Goal: Task Accomplishment & Management: Use online tool/utility

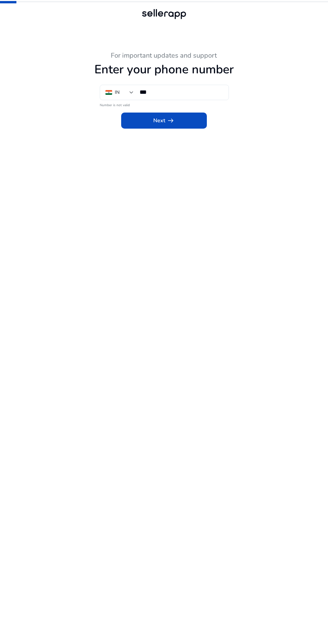
click at [220, 90] on input "***" at bounding box center [182, 91] width 84 height 7
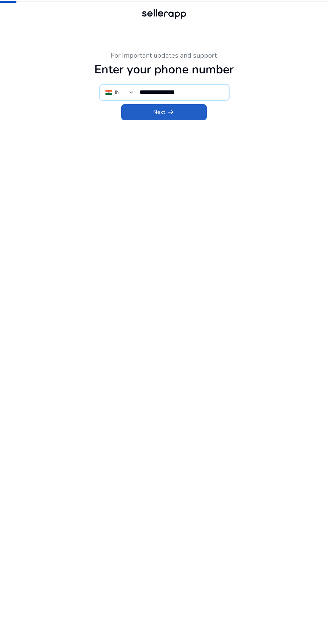
type input "**********"
click at [201, 110] on span at bounding box center [164, 112] width 86 height 16
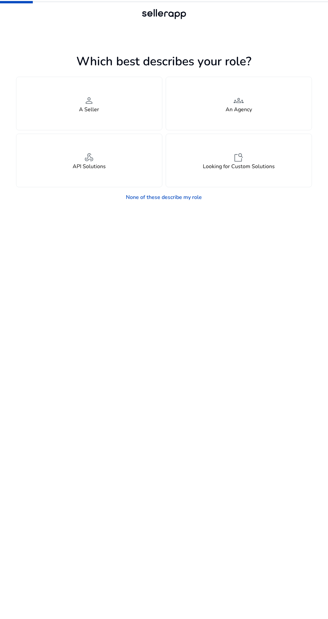
click at [128, 110] on div "person A Seller" at bounding box center [89, 103] width 146 height 53
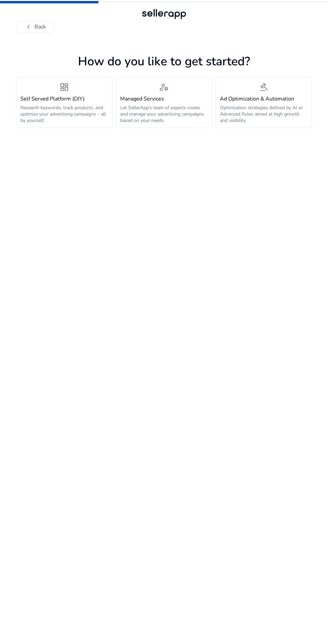
click at [74, 109] on p "Research keywords, track products, and optimize your advertising campaigns – al…" at bounding box center [64, 114] width 88 height 19
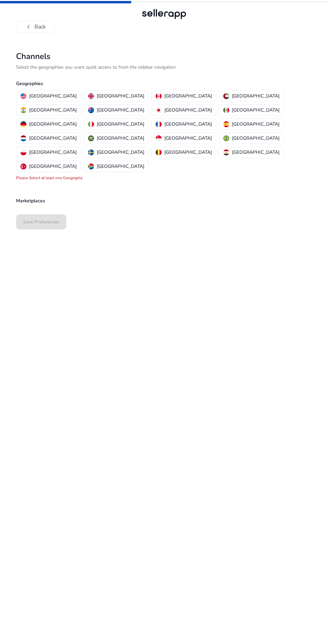
click at [51, 95] on p "[GEOGRAPHIC_DATA]" at bounding box center [53, 95] width 48 height 7
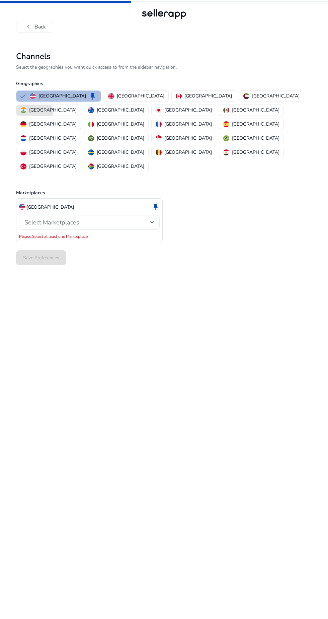
click at [77, 107] on p "[GEOGRAPHIC_DATA]" at bounding box center [53, 110] width 48 height 7
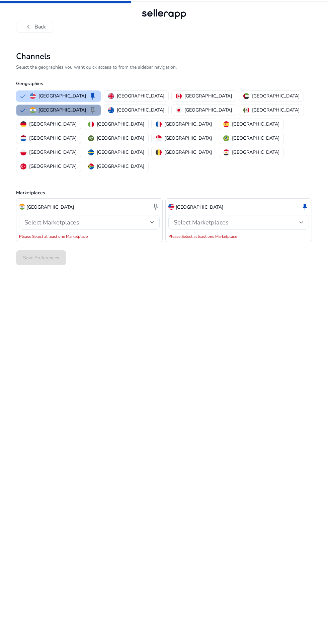
click at [97, 106] on span "keep" at bounding box center [93, 110] width 8 height 8
click at [121, 95] on p "[GEOGRAPHIC_DATA]" at bounding box center [141, 95] width 48 height 7
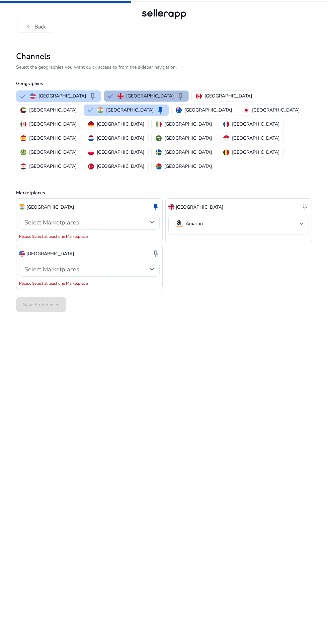
click at [153, 221] on div at bounding box center [152, 222] width 4 height 3
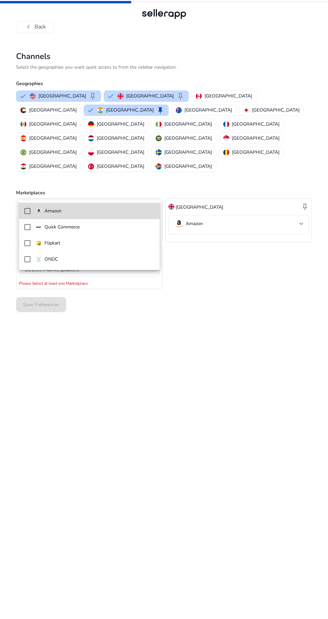
click at [27, 213] on mat-pseudo-checkbox at bounding box center [27, 211] width 6 height 6
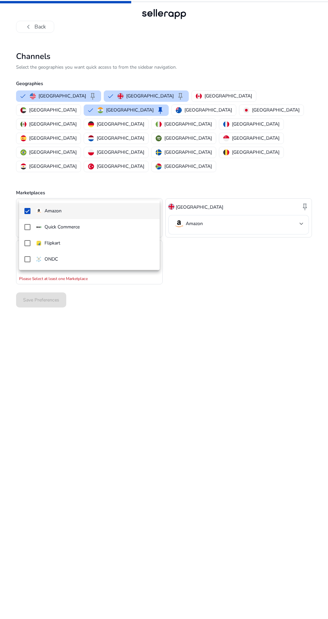
click at [228, 300] on div at bounding box center [164, 309] width 328 height 619
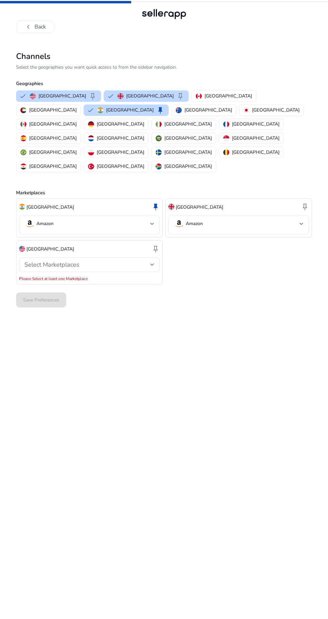
click at [152, 261] on div at bounding box center [152, 265] width 4 height 8
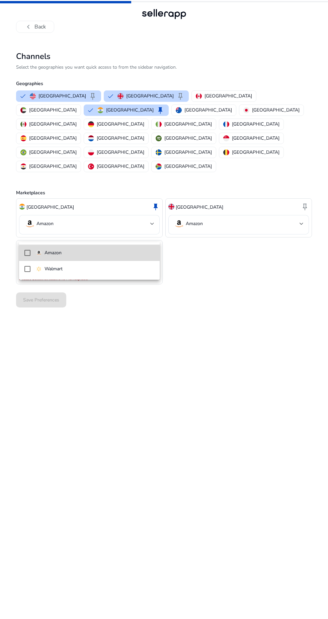
click at [28, 249] on mat-option "Amazon" at bounding box center [89, 253] width 141 height 16
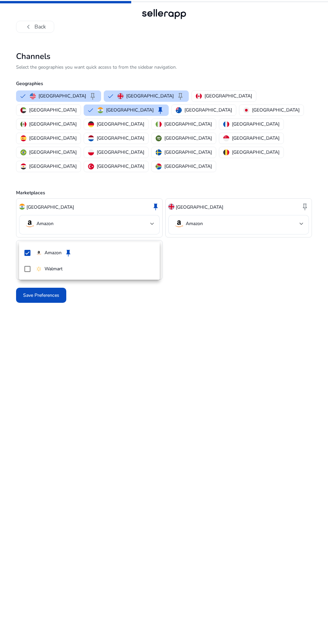
click at [185, 379] on div at bounding box center [164, 309] width 328 height 619
click at [56, 292] on span "Save Preferences" at bounding box center [41, 295] width 36 height 7
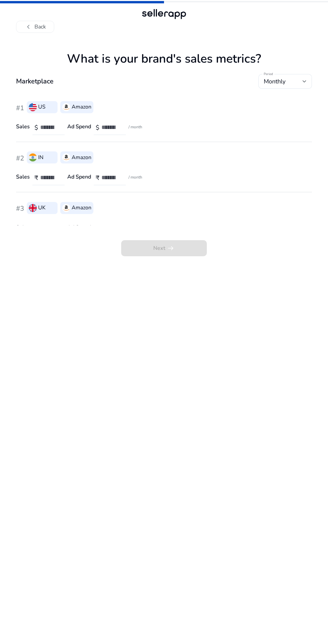
click at [48, 177] on input "number" at bounding box center [49, 177] width 19 height 7
click at [30, 26] on span "chevron_left" at bounding box center [28, 27] width 8 height 8
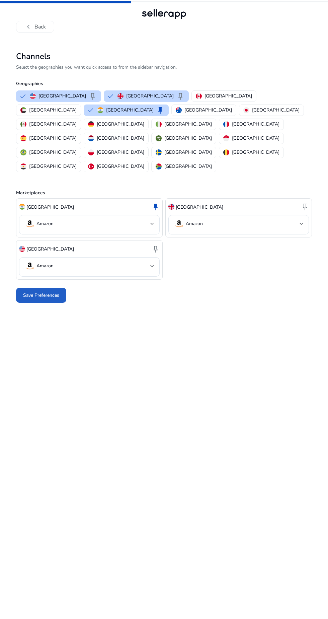
click at [51, 292] on span "Save Preferences" at bounding box center [41, 295] width 36 height 7
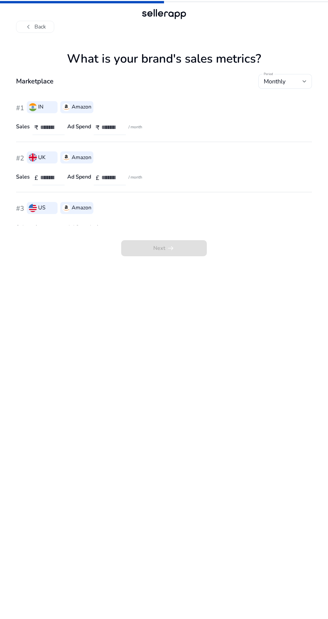
click at [48, 124] on input "number" at bounding box center [49, 127] width 19 height 7
type input "*"
click at [112, 127] on input "number" at bounding box center [111, 127] width 19 height 7
type input "*"
click at [49, 180] on input "number" at bounding box center [49, 177] width 19 height 7
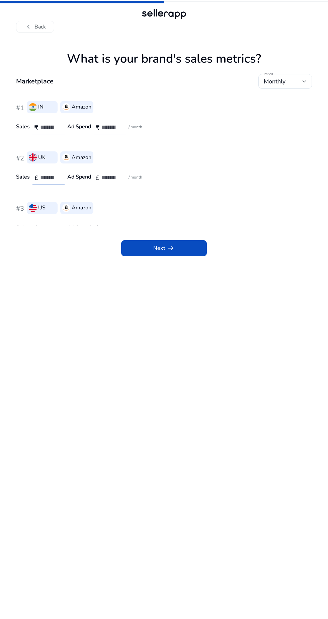
type input "*"
click at [110, 176] on input "number" at bounding box center [111, 177] width 19 height 7
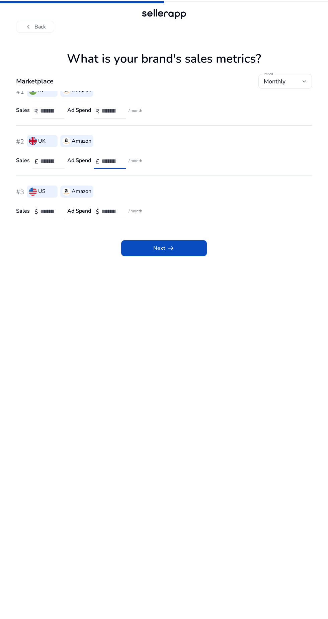
type input "*"
click at [49, 212] on input "number" at bounding box center [49, 211] width 19 height 7
type input "*"
click at [111, 210] on input "number" at bounding box center [111, 211] width 19 height 7
type input "*"
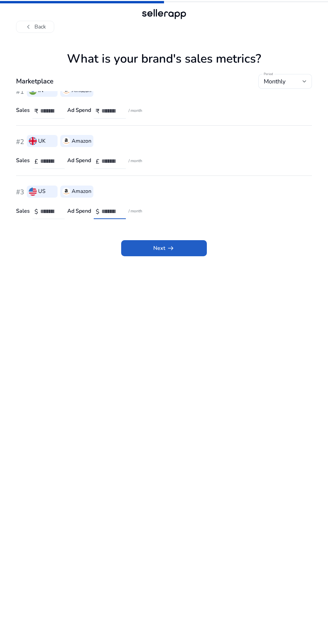
click at [178, 247] on span at bounding box center [164, 248] width 86 height 16
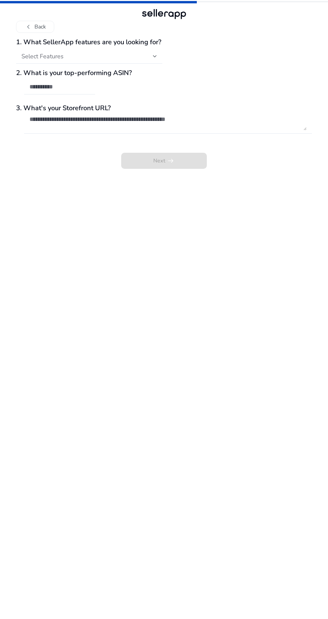
click at [155, 56] on div at bounding box center [155, 56] width 4 height 3
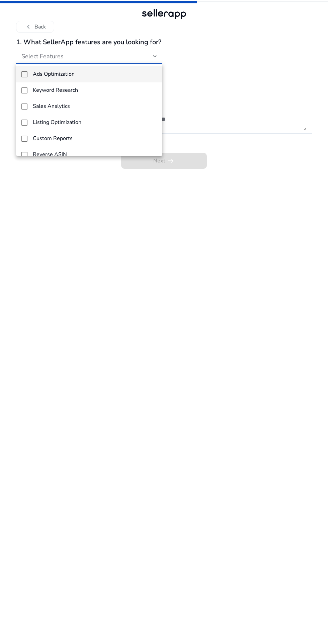
click at [33, 88] on h4 "Keyword Research" at bounding box center [55, 90] width 45 height 6
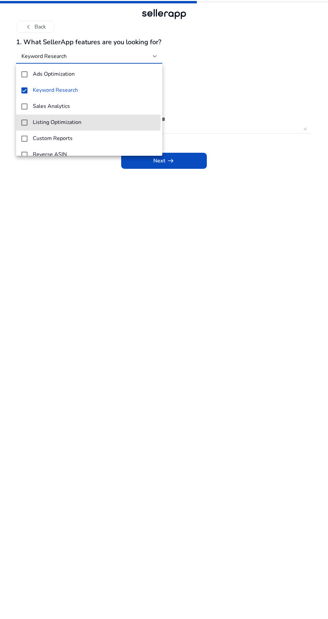
click at [30, 121] on mat-option "Listing Optimization" at bounding box center [89, 123] width 146 height 16
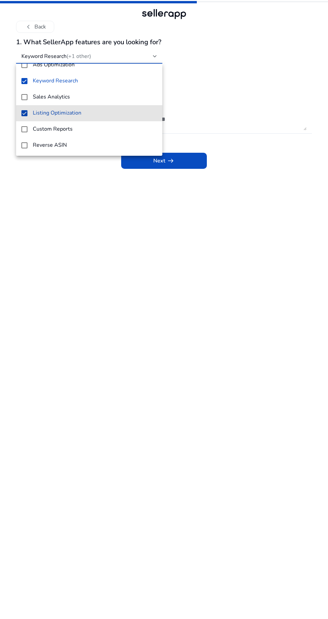
scroll to position [0, 0]
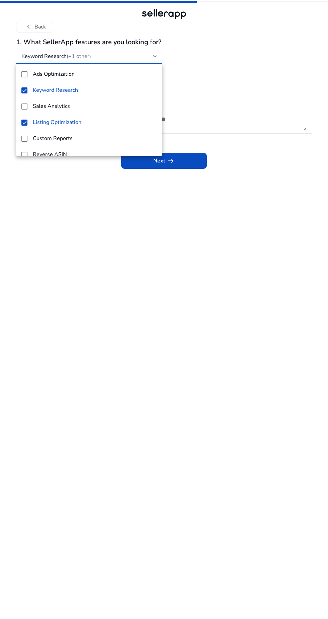
click at [295, 48] on div at bounding box center [164, 309] width 328 height 619
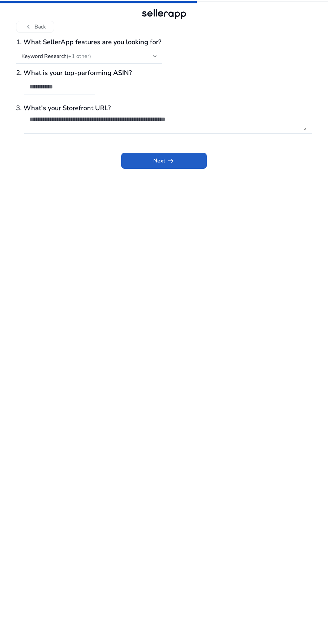
click at [193, 158] on span at bounding box center [164, 161] width 86 height 16
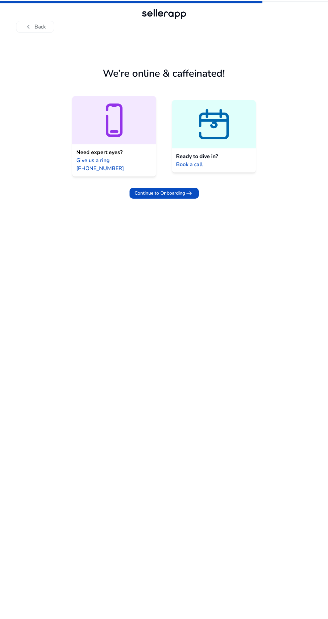
click at [188, 189] on span "arrow_right_alt" at bounding box center [190, 193] width 8 height 8
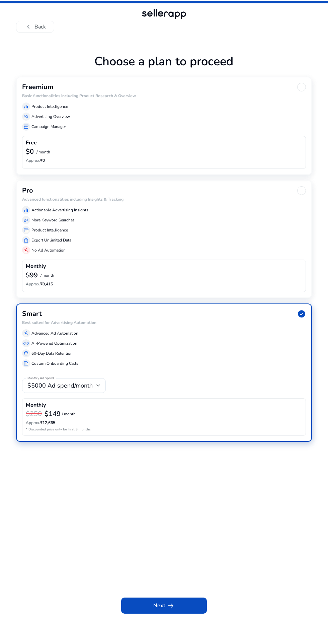
click at [90, 142] on div "Free" at bounding box center [164, 144] width 277 height 8
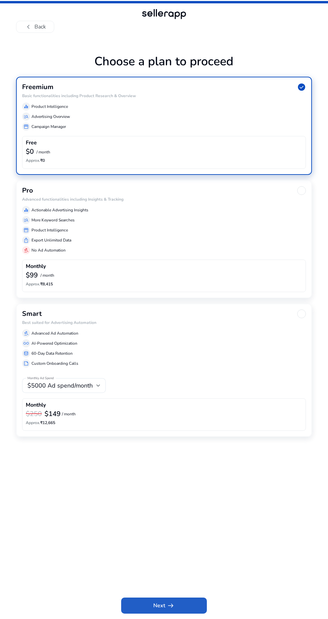
click at [172, 598] on span at bounding box center [164, 606] width 86 height 16
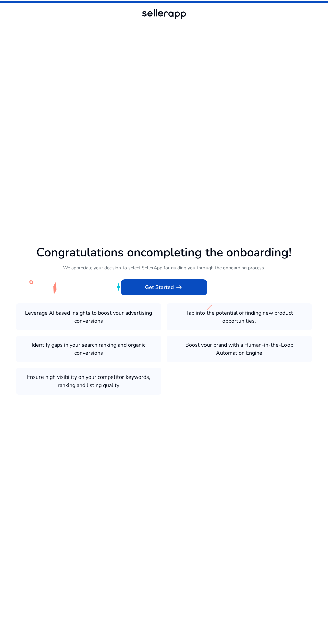
click at [190, 296] on span at bounding box center [164, 287] width 86 height 16
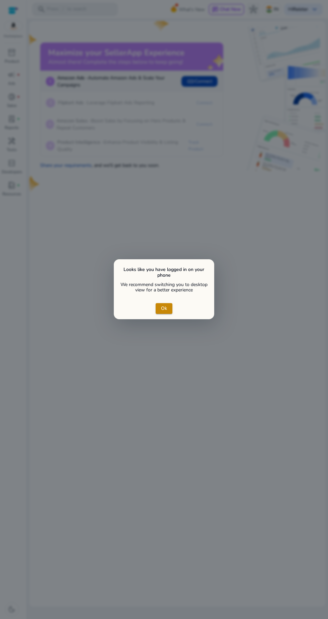
click at [185, 311] on div "Looks like you have logged in on your phone We recommend switching you to deskt…" at bounding box center [164, 289] width 101 height 60
click at [164, 305] on span "Ok" at bounding box center [164, 308] width 6 height 7
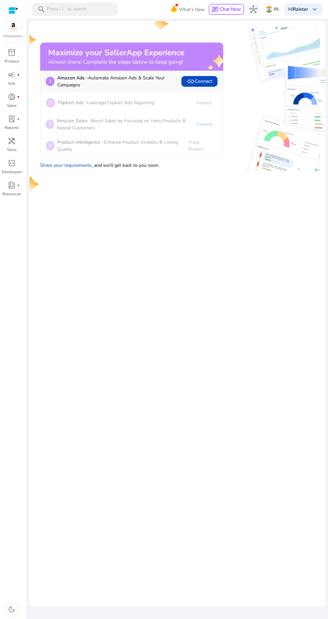
click at [20, 138] on div "handyman" at bounding box center [12, 141] width 19 height 11
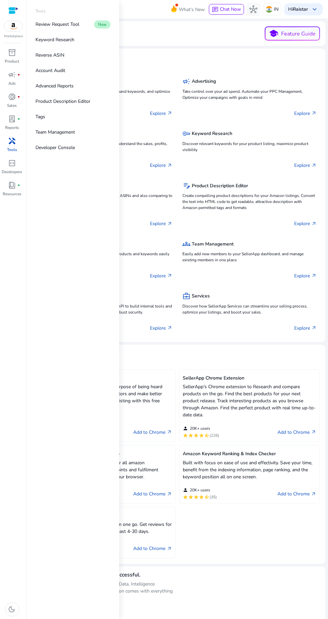
click at [90, 39] on link "Keyword Research" at bounding box center [73, 39] width 86 height 15
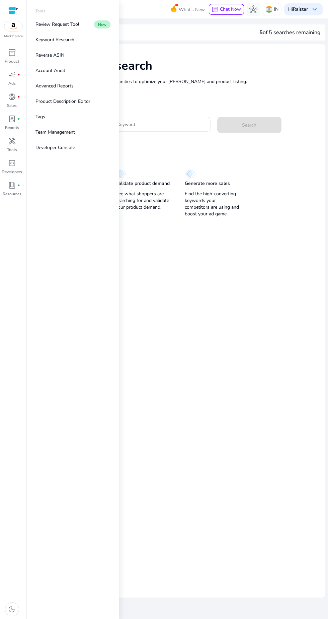
click at [295, 192] on div "Optimize your listing Steal your competitors’ best keywords and turn your listi…" at bounding box center [177, 190] width 296 height 58
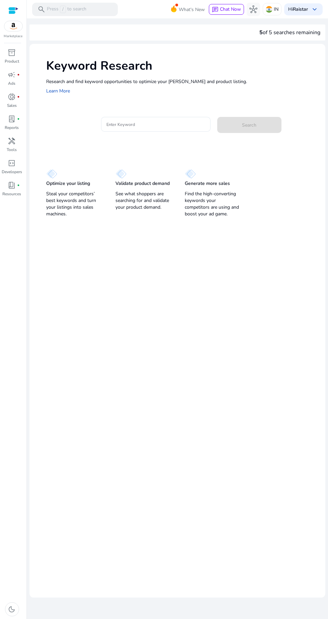
click at [183, 127] on input "Enter Keyword" at bounding box center [156, 124] width 99 height 7
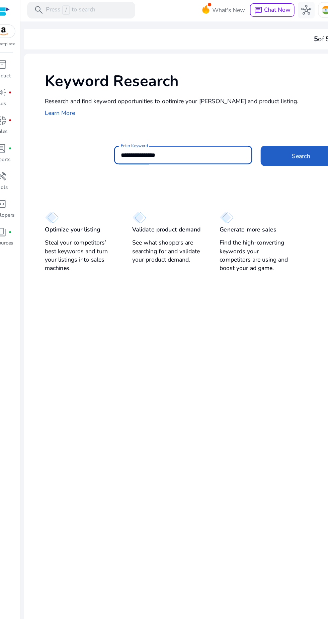
type input "**********"
click at [251, 128] on span "Search" at bounding box center [249, 125] width 14 height 7
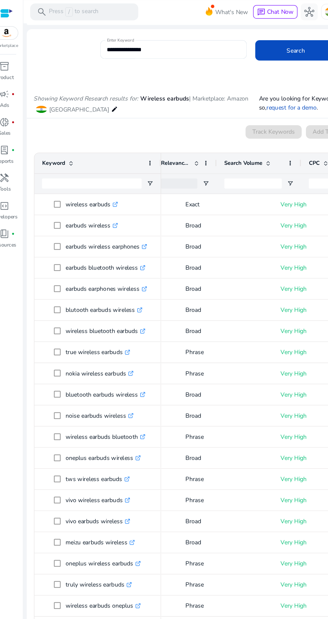
scroll to position [0, 44]
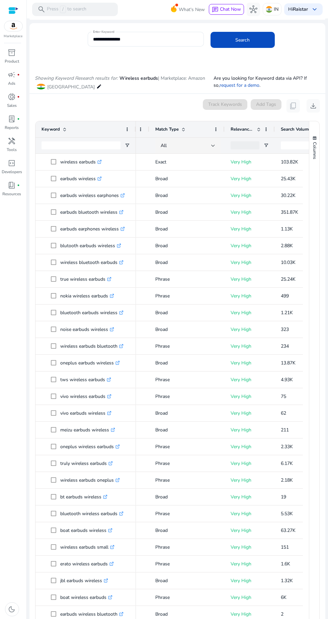
click at [213, 145] on div at bounding box center [213, 145] width 4 height 3
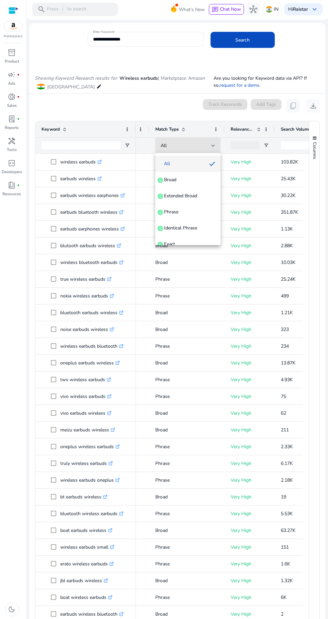
click at [213, 143] on div at bounding box center [164, 309] width 328 height 619
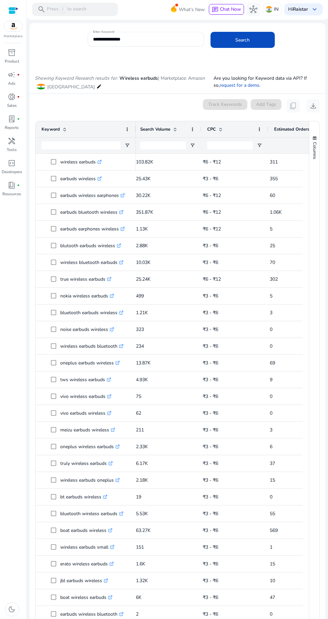
scroll to position [0, 0]
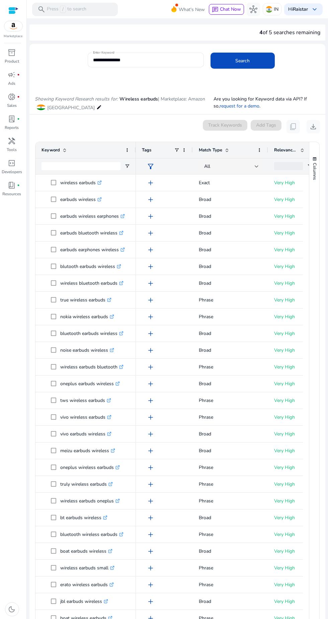
click at [311, 124] on span "download" at bounding box center [314, 127] width 8 height 8
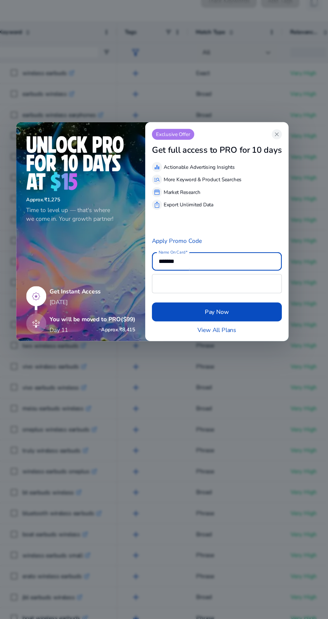
click at [265, 232] on span "close" at bounding box center [263, 231] width 5 height 5
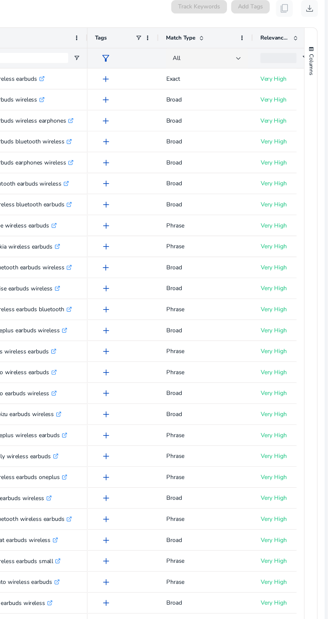
click at [311, 130] on span "download" at bounding box center [314, 127] width 8 height 8
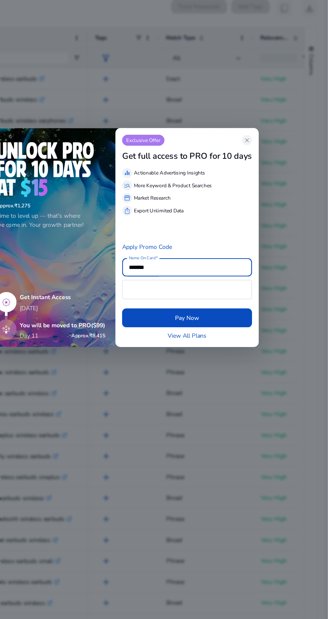
click at [264, 234] on span "close" at bounding box center [263, 231] width 5 height 5
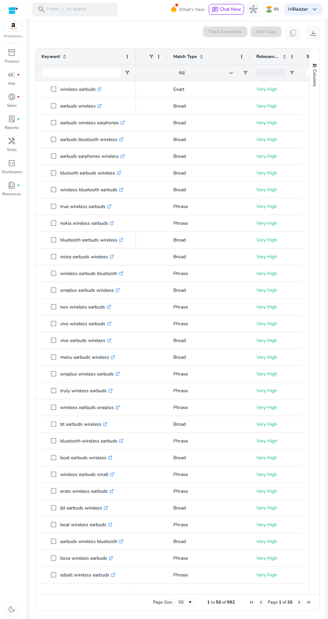
scroll to position [0, 38]
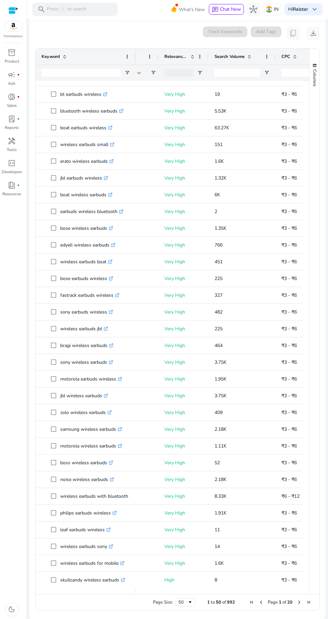
click at [297, 603] on span "Next Page" at bounding box center [299, 602] width 5 height 5
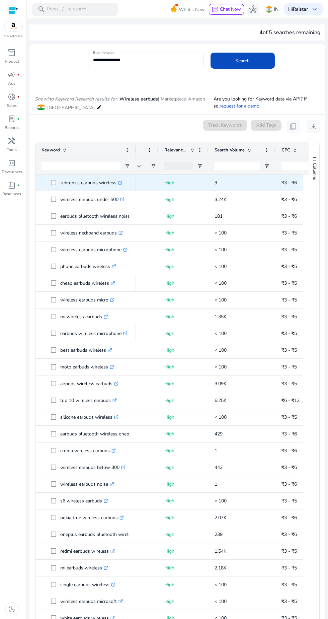
click at [180, 84] on div "Showing Keyword Research results for: Wireless earbuds | Marketplace: Amazon [G…" at bounding box center [177, 97] width 296 height 35
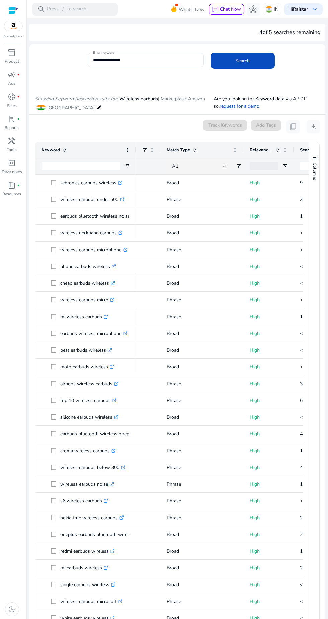
scroll to position [0, 0]
